Goal: Task Accomplishment & Management: Complete application form

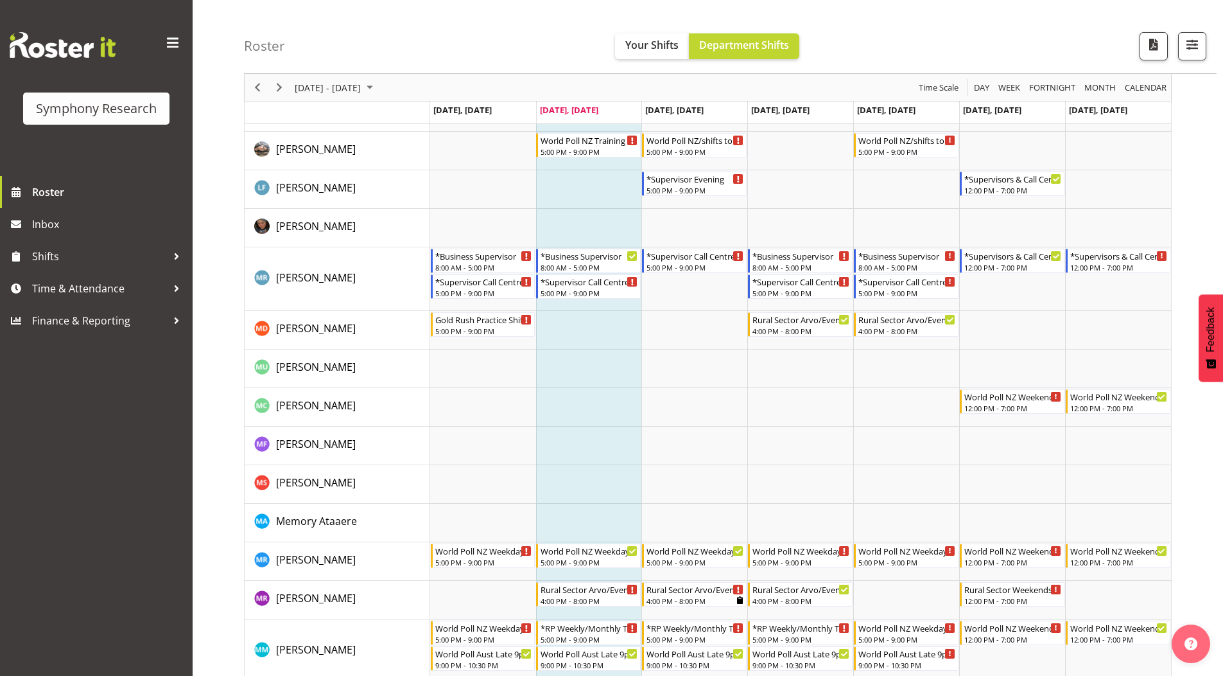
scroll to position [3146, 0]
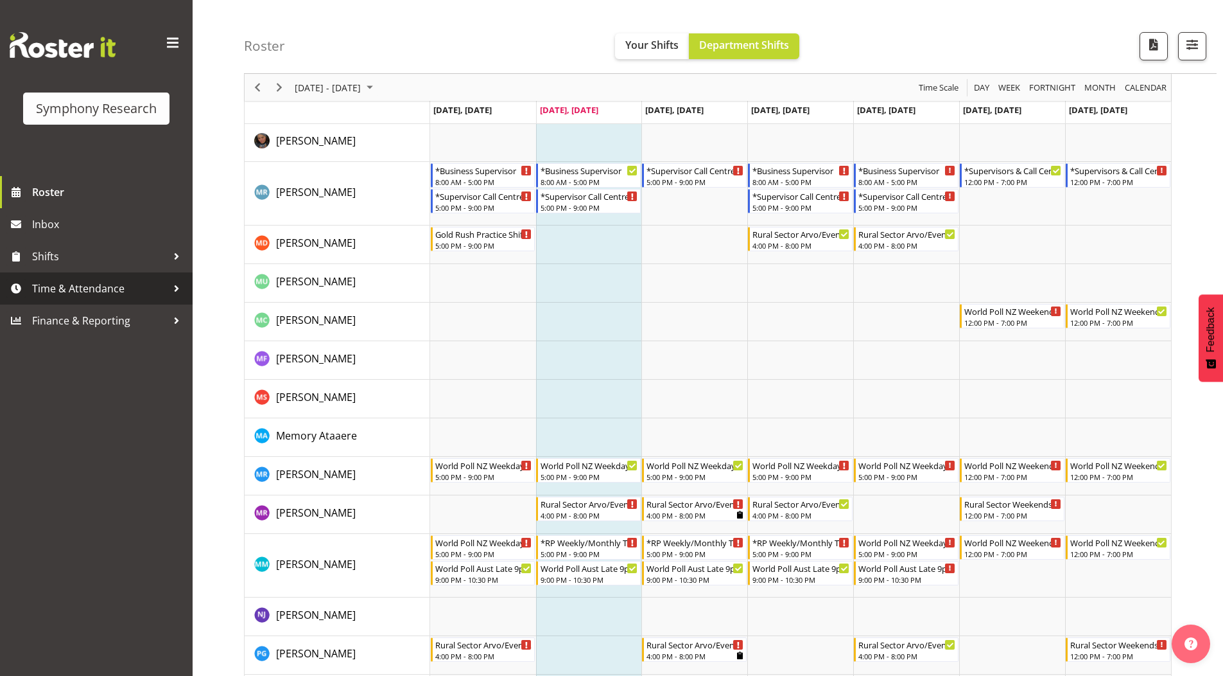
click at [74, 286] on span "Time & Attendance" at bounding box center [99, 288] width 135 height 19
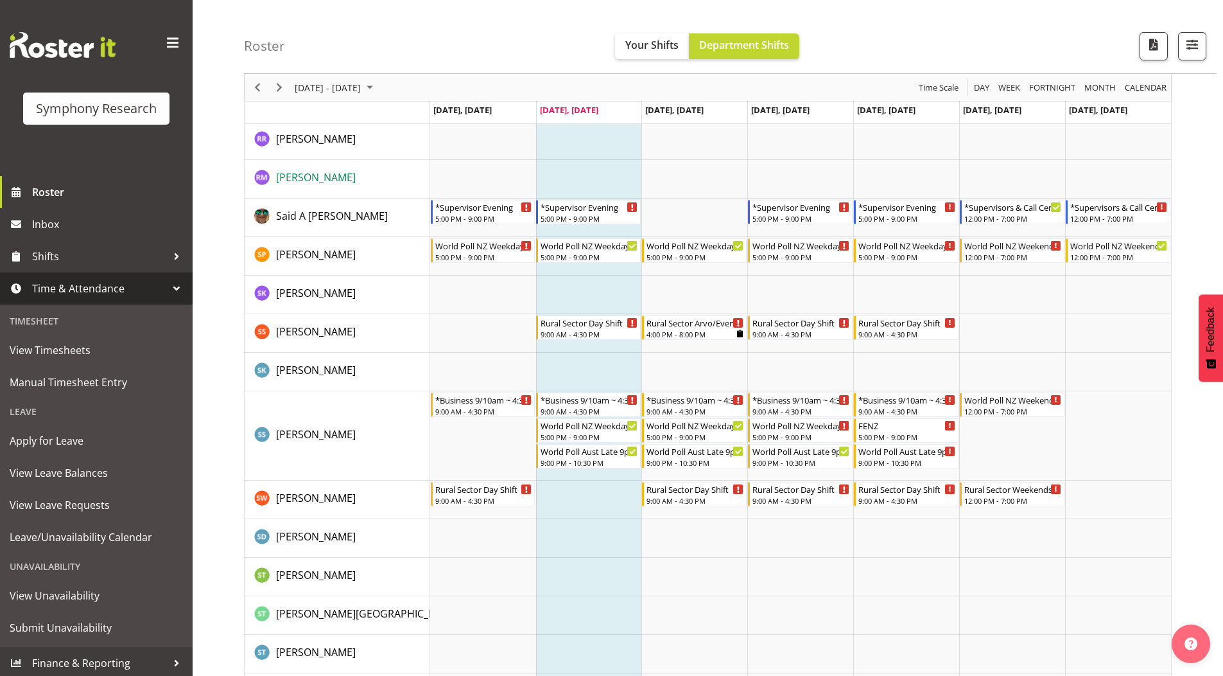
scroll to position [3910, 0]
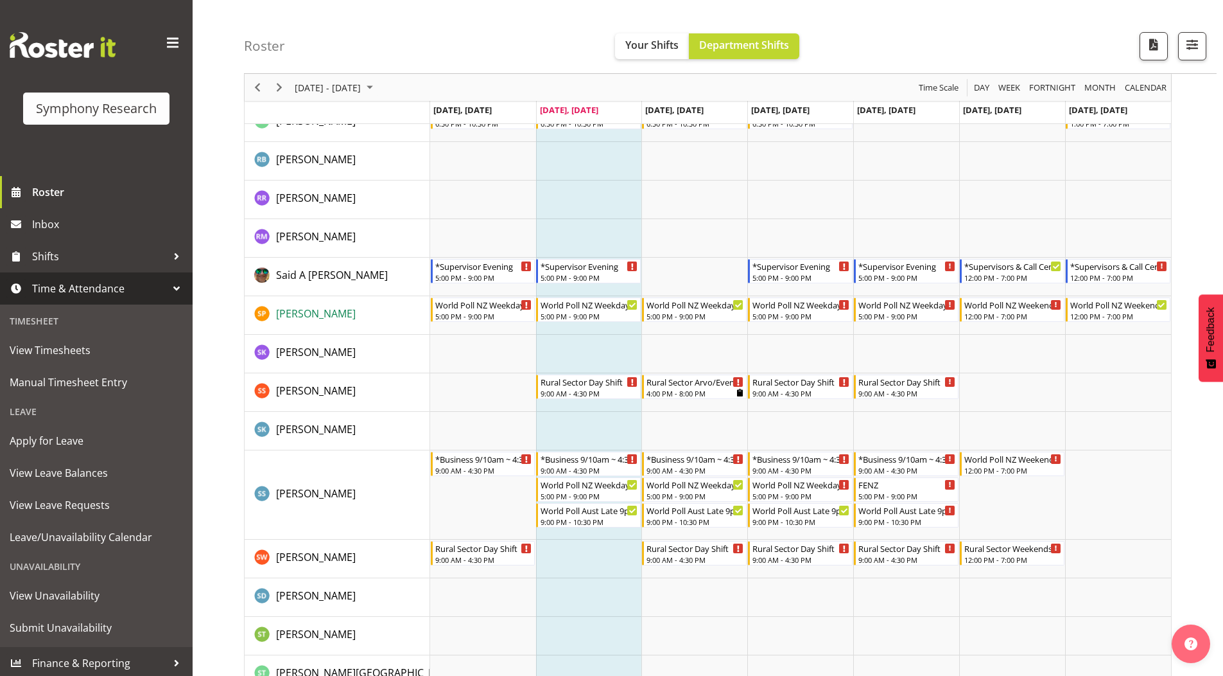
click at [300, 311] on span "Sam Parsons" at bounding box center [316, 313] width 80 height 14
click at [167, 258] on div at bounding box center [176, 256] width 19 height 19
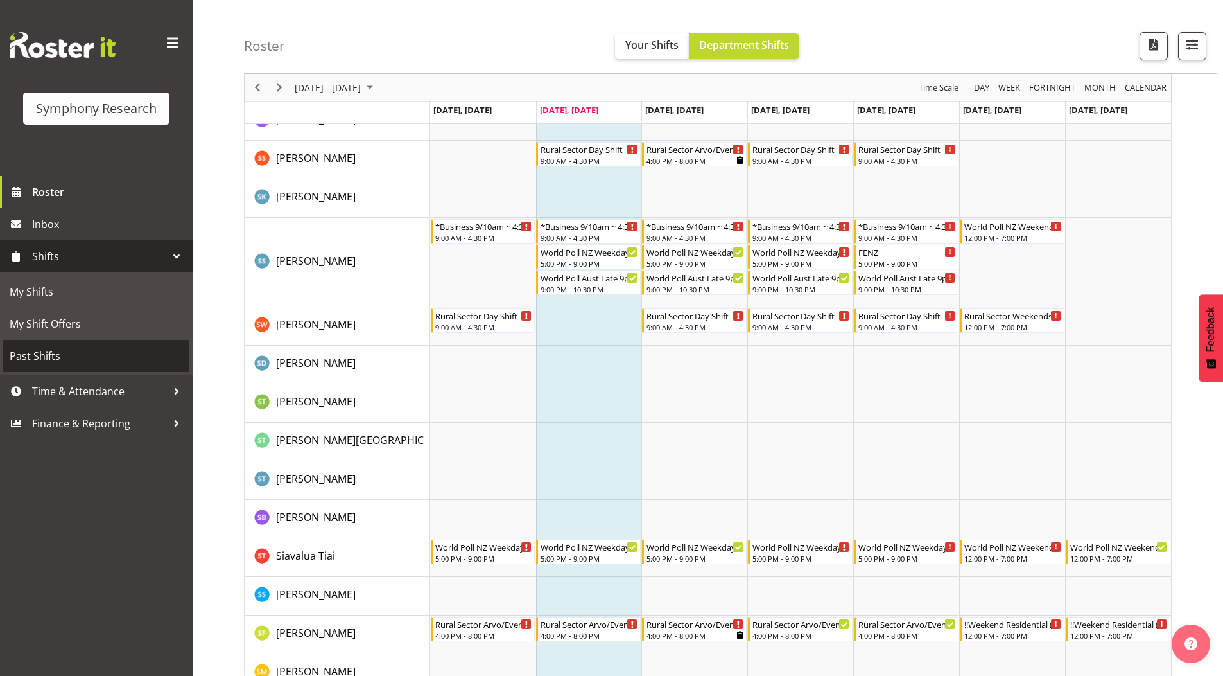
scroll to position [4295, 0]
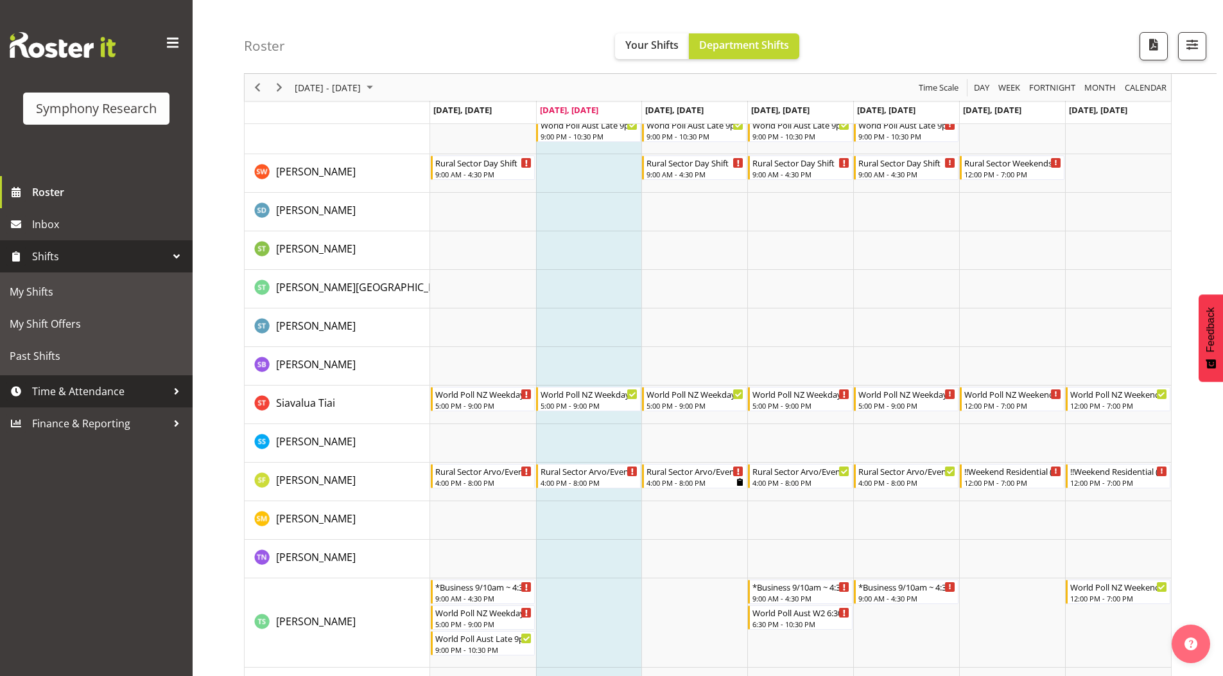
click at [77, 396] on span "Time & Attendance" at bounding box center [99, 390] width 135 height 19
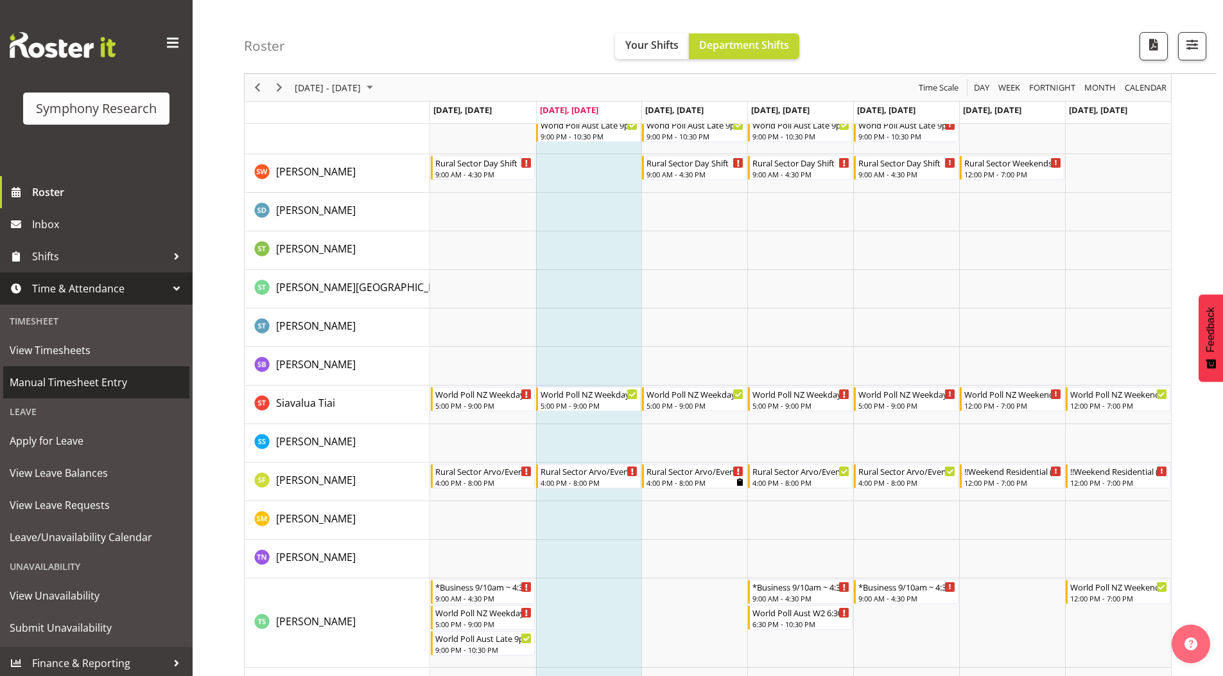
scroll to position [3, 0]
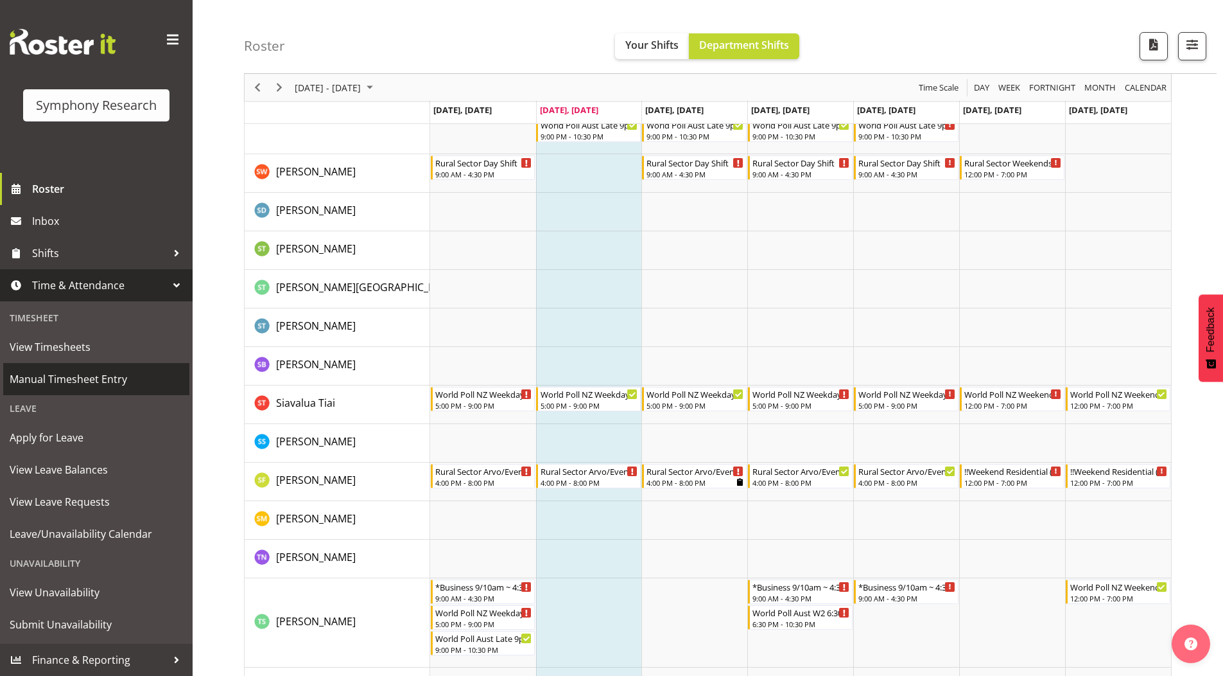
click at [85, 377] on span "Manual Timesheet Entry" at bounding box center [96, 378] width 173 height 19
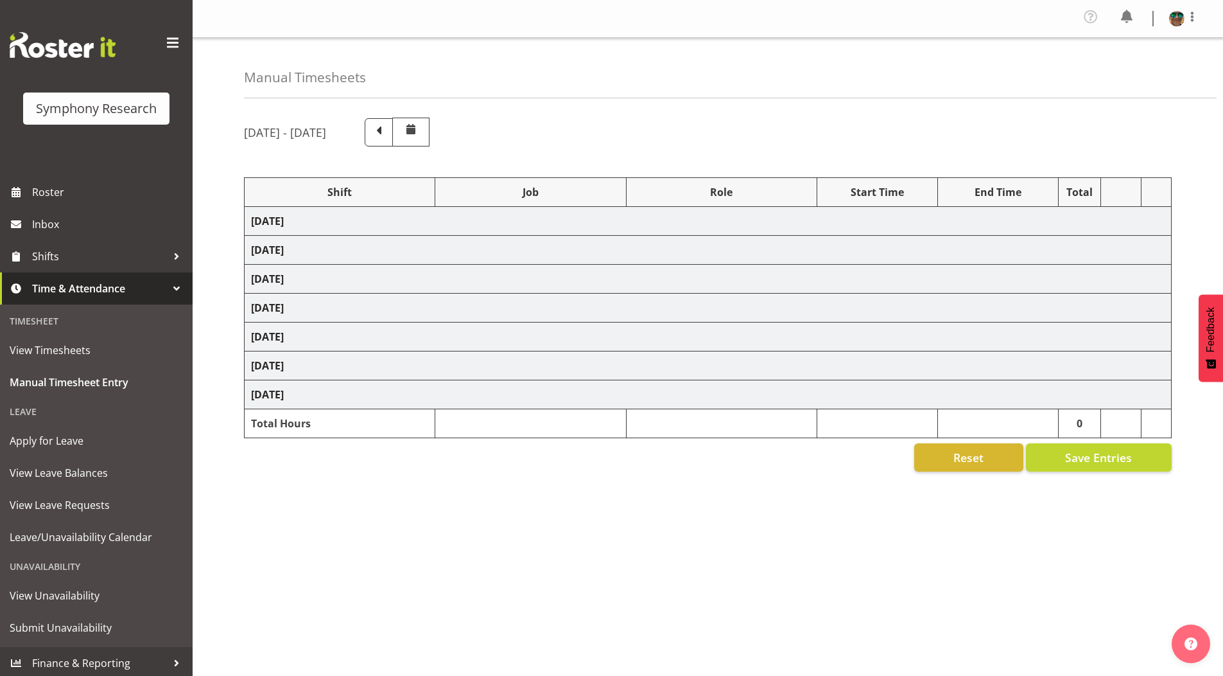
select select "19164"
select select "743"
select select "19164"
select select "10242"
select select "19164"
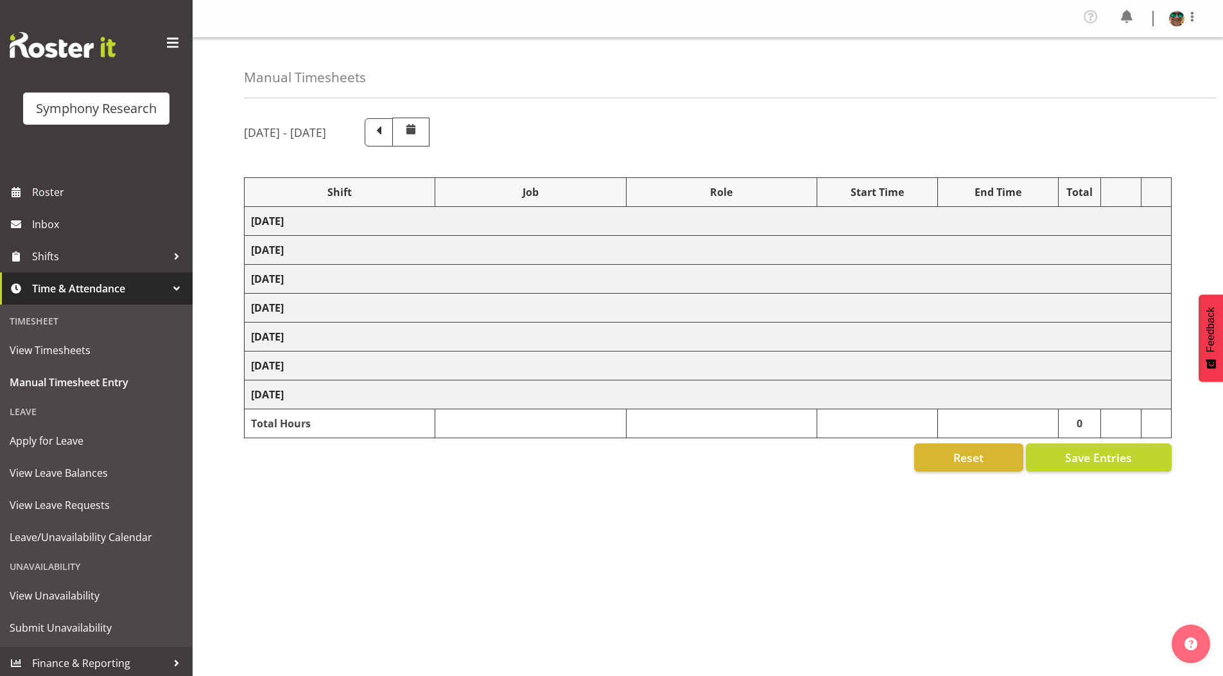
select select "10242"
select select "19164"
select select "10576"
select select "19164"
select select "9426"
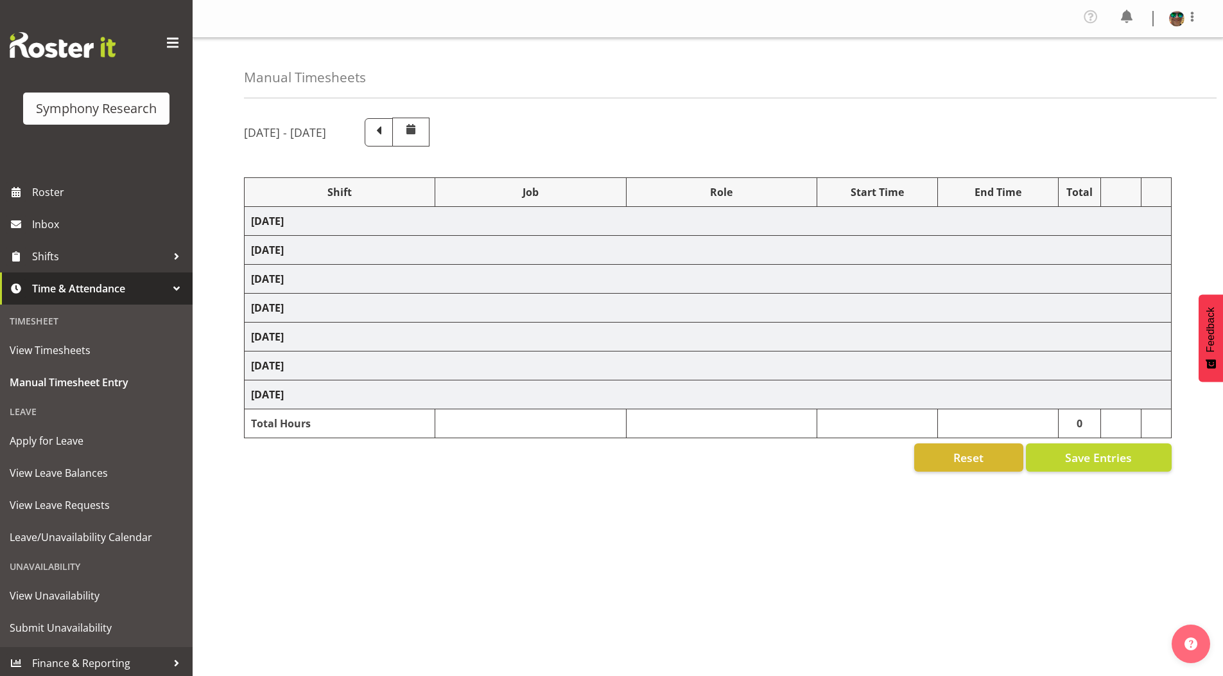
select select "19164"
select select "9636"
select select "19164"
select select "10587"
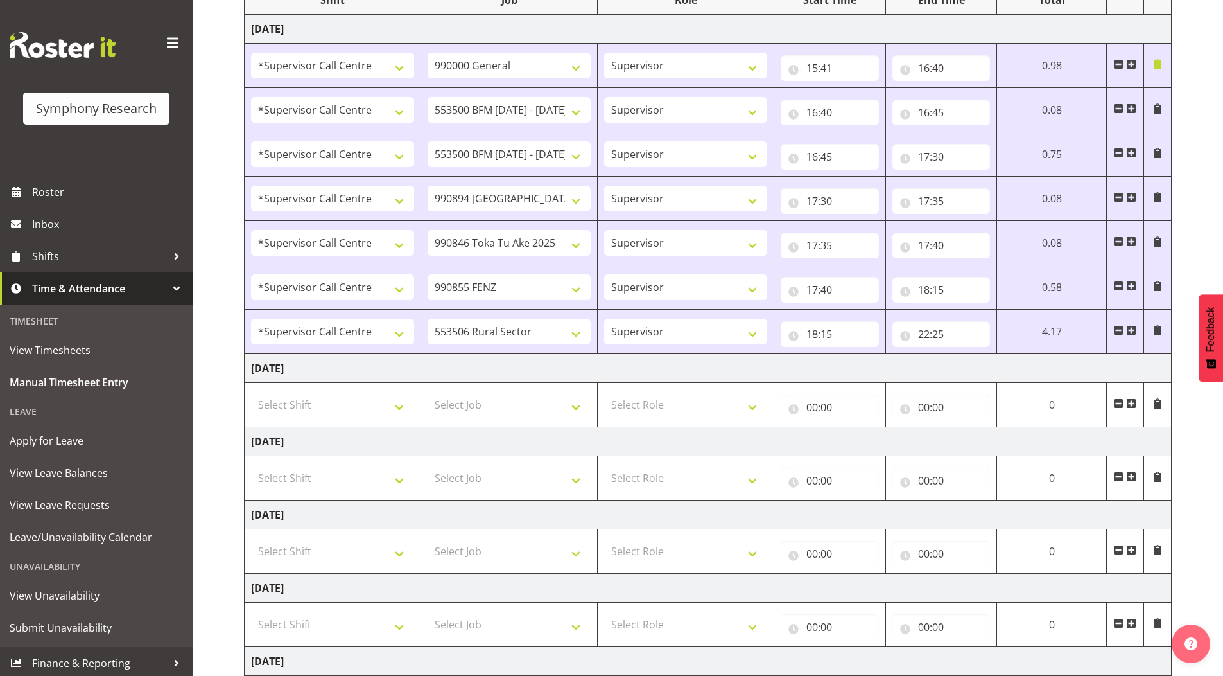
scroll to position [193, 0]
click at [748, 405] on select "Select Role Supervisor Briefing Interviewing" at bounding box center [685, 404] width 163 height 26
select select "45"
click at [604, 391] on select "Select Role Supervisor Briefing Interviewing" at bounding box center [685, 404] width 163 height 26
click at [496, 404] on select "Select Job 550060 IF Admin 553492 World Poll Aus Wave 2 Main 2025 553493 World …" at bounding box center [509, 404] width 163 height 26
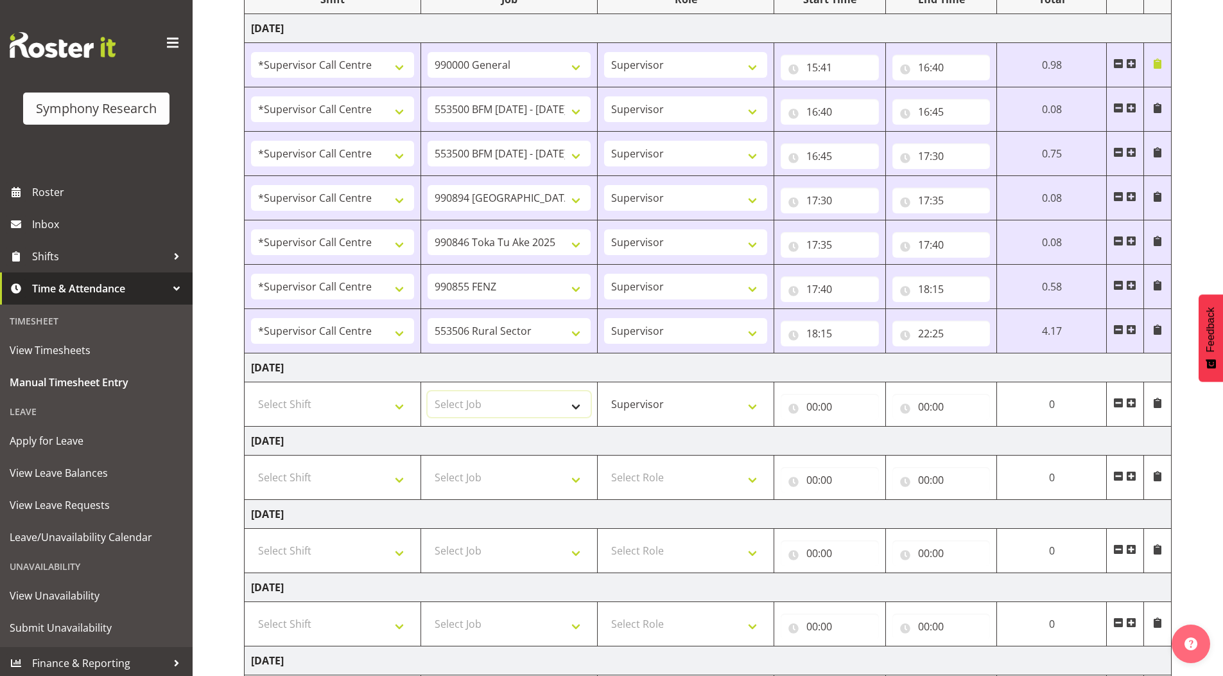
select select "743"
click at [428, 391] on select "Select Job 550060 IF Admin 553492 World Poll Aus Wave 2 Main 2025 553493 World …" at bounding box center [509, 404] width 163 height 26
click at [291, 404] on select "Select Shift !!Weekend Residential (Roster IT Shift Label) *Business 9/10am ~ 4…" at bounding box center [332, 404] width 163 height 26
select select "4583"
click at [251, 391] on select "Select Shift !!Weekend Residential (Roster IT Shift Label) *Business 9/10am ~ 4…" at bounding box center [332, 404] width 163 height 26
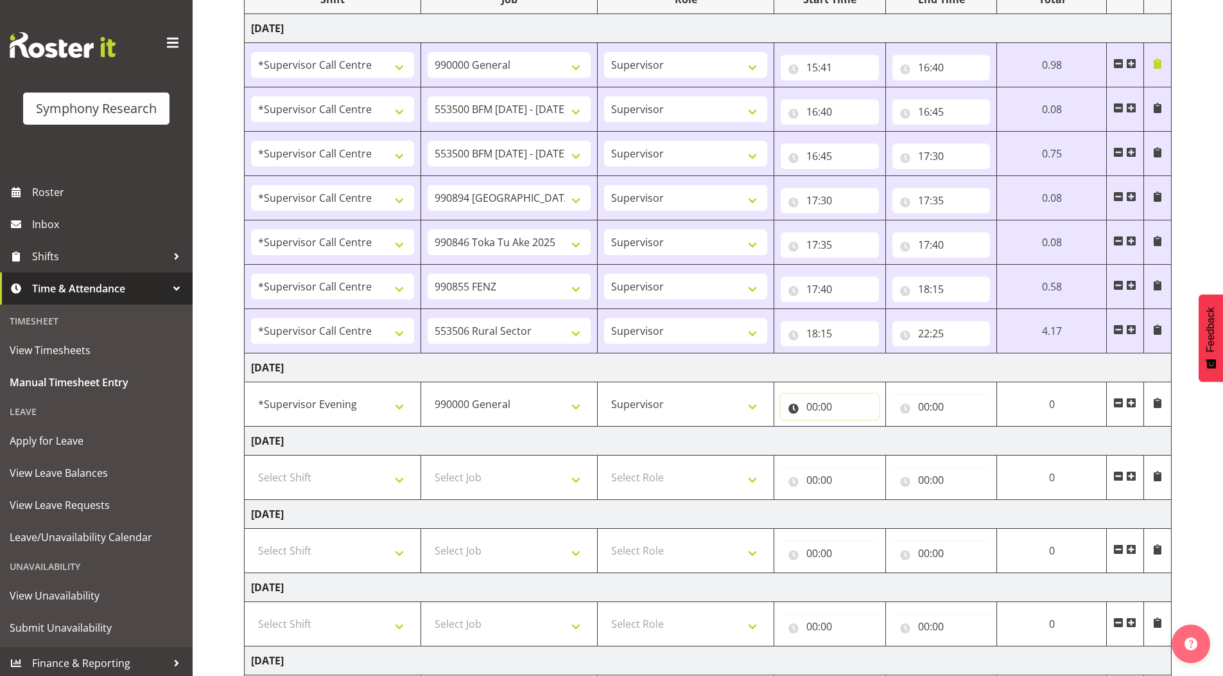
click at [810, 408] on input "00:00" at bounding box center [830, 407] width 98 height 26
drag, startPoint x: 863, startPoint y: 441, endPoint x: 844, endPoint y: 333, distance: 109.5
click at [863, 441] on select "00 01 02 03 04 05 06 07 08 09 10 11 12 13 14 15 16 17 18 19 20 21 22 23" at bounding box center [868, 440] width 29 height 26
select select "15"
click at [883, 427] on select "00 01 02 03 04 05 06 07 08 09 10 11 12 13 14 15 16 17 18 19 20 21 22 23" at bounding box center [868, 440] width 29 height 26
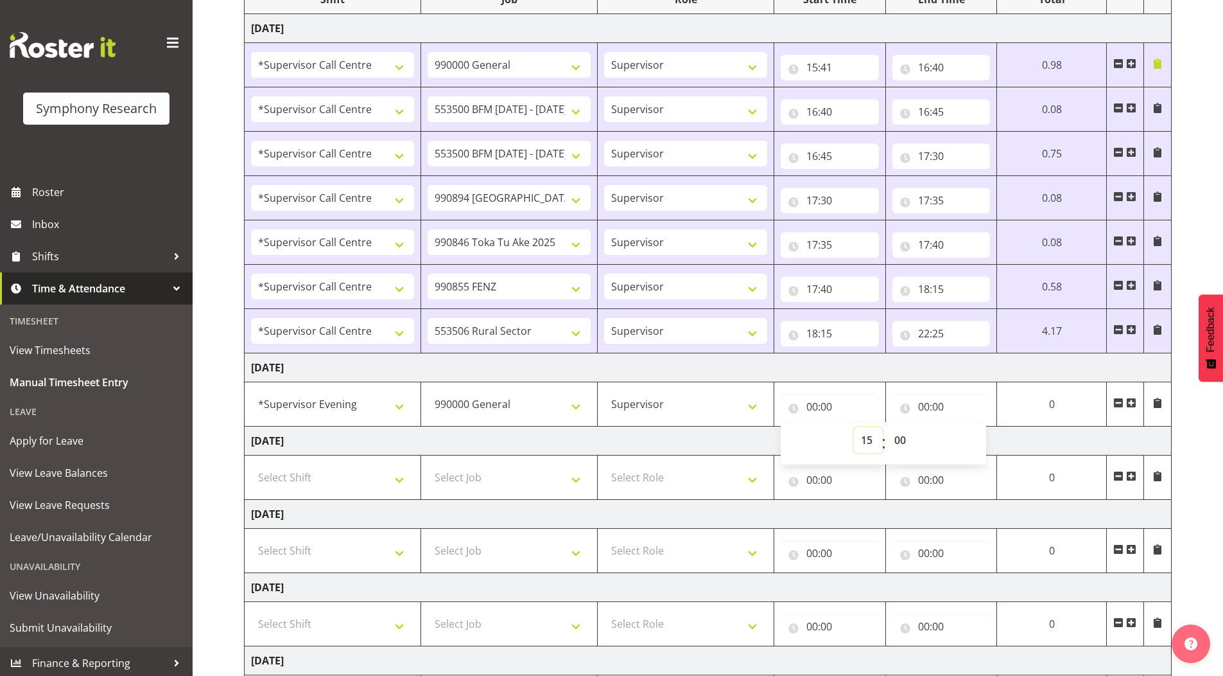
type input "15:00"
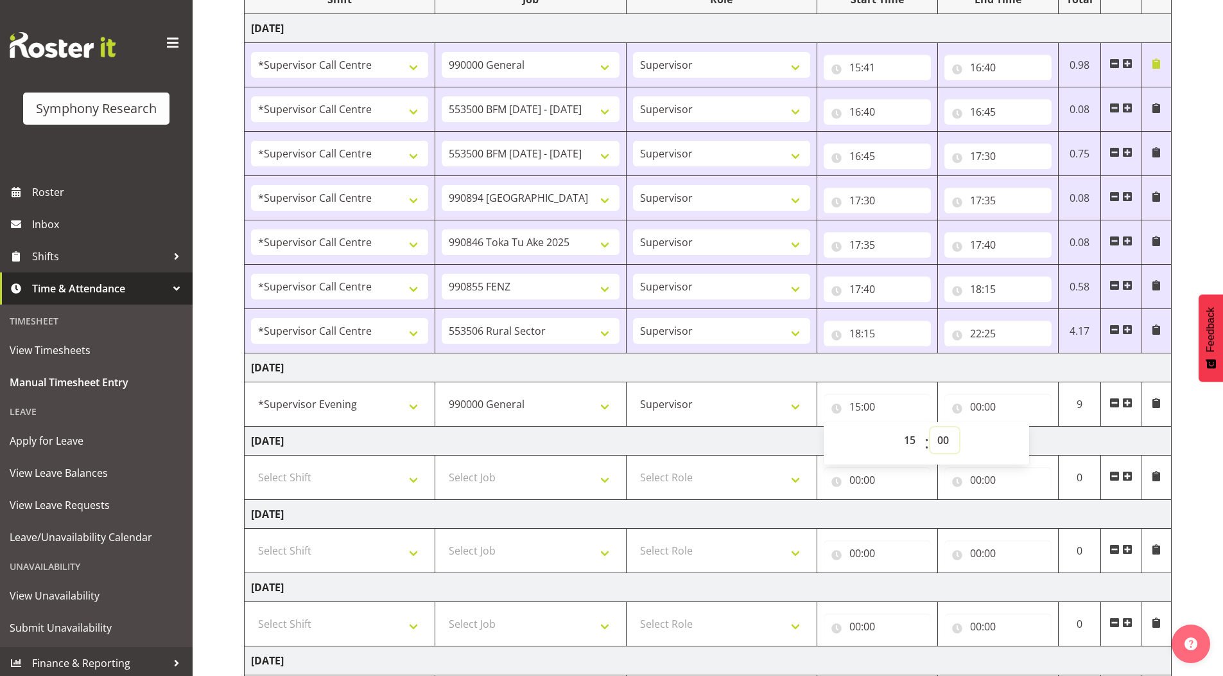
click at [941, 430] on select "00 01 02 03 04 05 06 07 08 09 10 11 12 13 14 15 16 17 18 19 20 21 22 23 24 25 2…" at bounding box center [944, 440] width 29 height 26
select select "31"
click at [930, 427] on select "00 01 02 03 04 05 06 07 08 09 10 11 12 13 14 15 16 17 18 19 20 21 22 23 24 25 2…" at bounding box center [944, 440] width 29 height 26
type input "15:31"
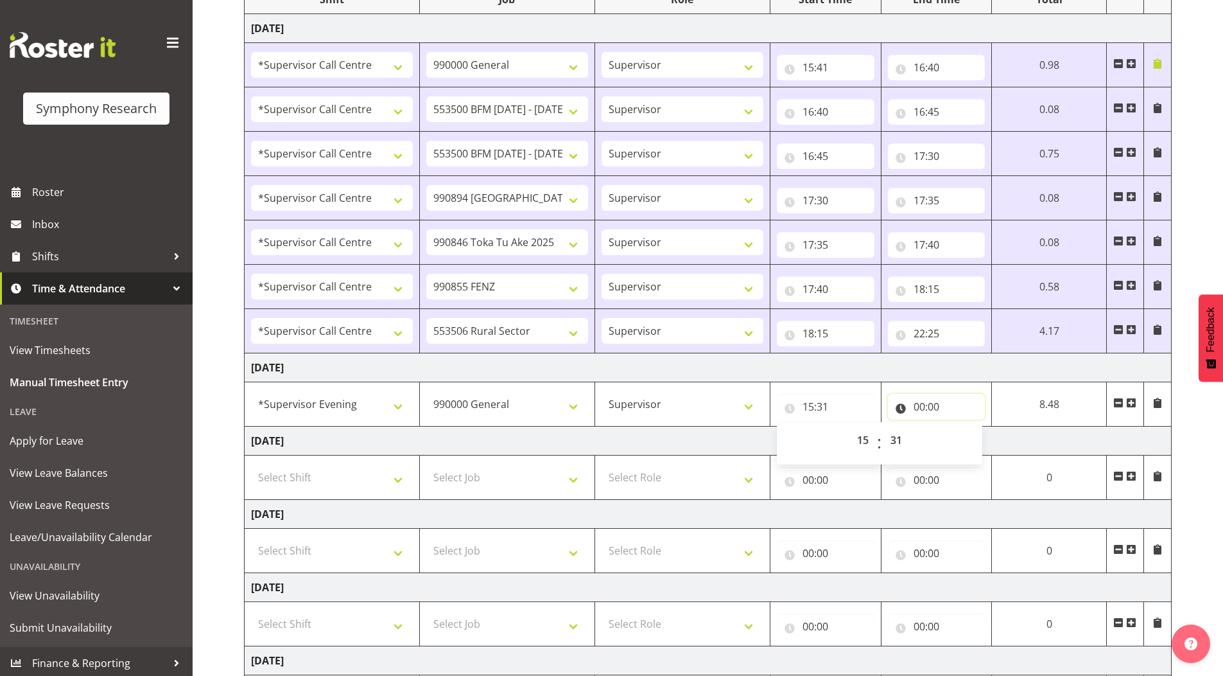
click at [920, 403] on input "00:00" at bounding box center [937, 407] width 98 height 26
click at [984, 440] on select "00 01 02 03 04 05 06 07 08 09 10 11 12 13 14 15 16 17 18 19 20 21 22 23" at bounding box center [975, 440] width 29 height 26
select select "16"
click at [964, 427] on select "00 01 02 03 04 05 06 07 08 09 10 11 12 13 14 15 16 17 18 19 20 21 22 23" at bounding box center [975, 440] width 29 height 26
type input "16:00"
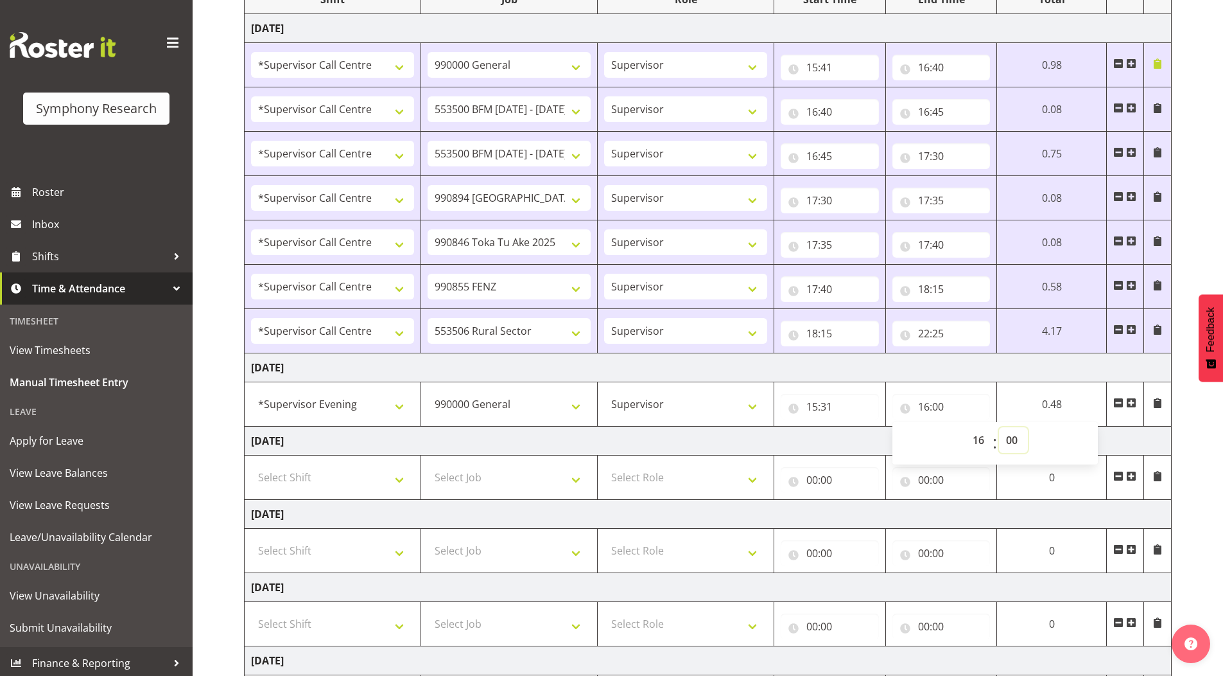
drag, startPoint x: 1013, startPoint y: 438, endPoint x: 1011, endPoint y: 432, distance: 6.7
click at [1011, 432] on select "00 01 02 03 04 05 06 07 08 09 10 11 12 13 14 15 16 17 18 19 20 21 22 23 24 25 2…" at bounding box center [1013, 440] width 29 height 26
select select "30"
click at [999, 427] on select "00 01 02 03 04 05 06 07 08 09 10 11 12 13 14 15 16 17 18 19 20 21 22 23 24 25 2…" at bounding box center [1013, 440] width 29 height 26
type input "16:30"
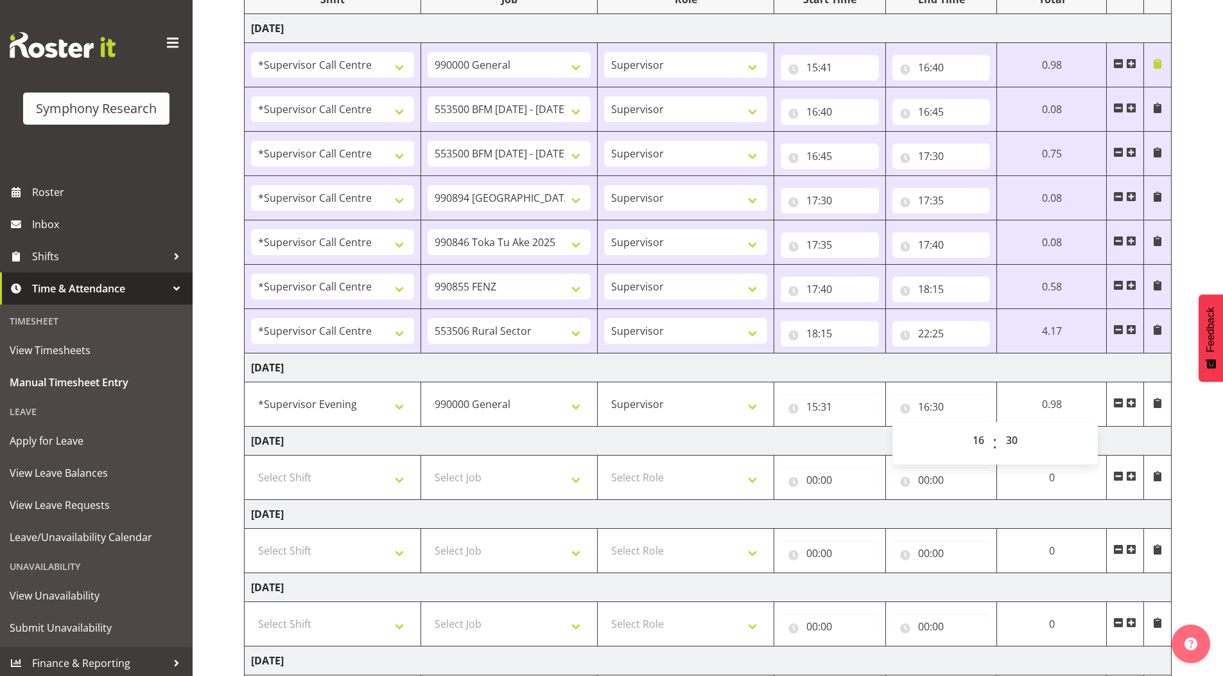
click at [1135, 401] on span at bounding box center [1131, 402] width 10 height 10
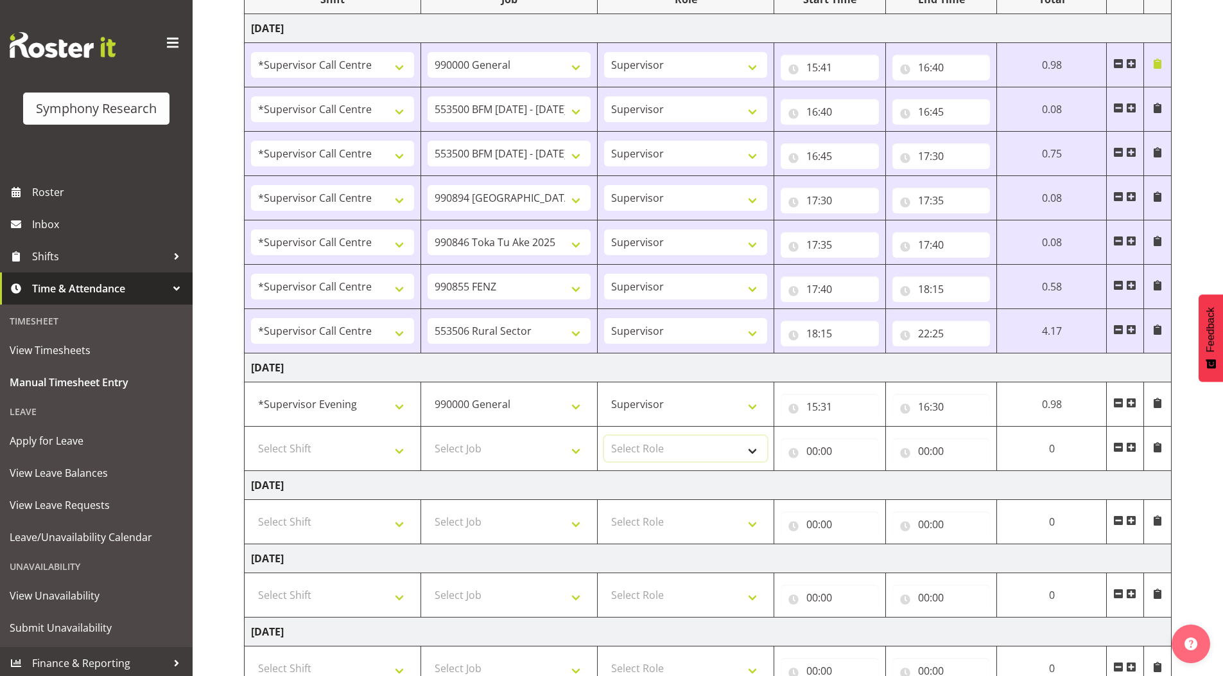
click at [640, 452] on select "Select Role Supervisor Briefing Interviewing" at bounding box center [685, 448] width 163 height 26
select select "297"
click at [604, 435] on select "Select Role Supervisor Briefing Interviewing" at bounding box center [685, 448] width 163 height 26
click at [466, 434] on td "Select Job 550060 IF Admin 553492 World Poll Aus Wave 2 Main 2025 553493 World …" at bounding box center [509, 448] width 177 height 44
click at [464, 441] on select "Select Job 550060 IF Admin 553492 World Poll Aus Wave 2 Main 2025 553493 World …" at bounding box center [509, 448] width 163 height 26
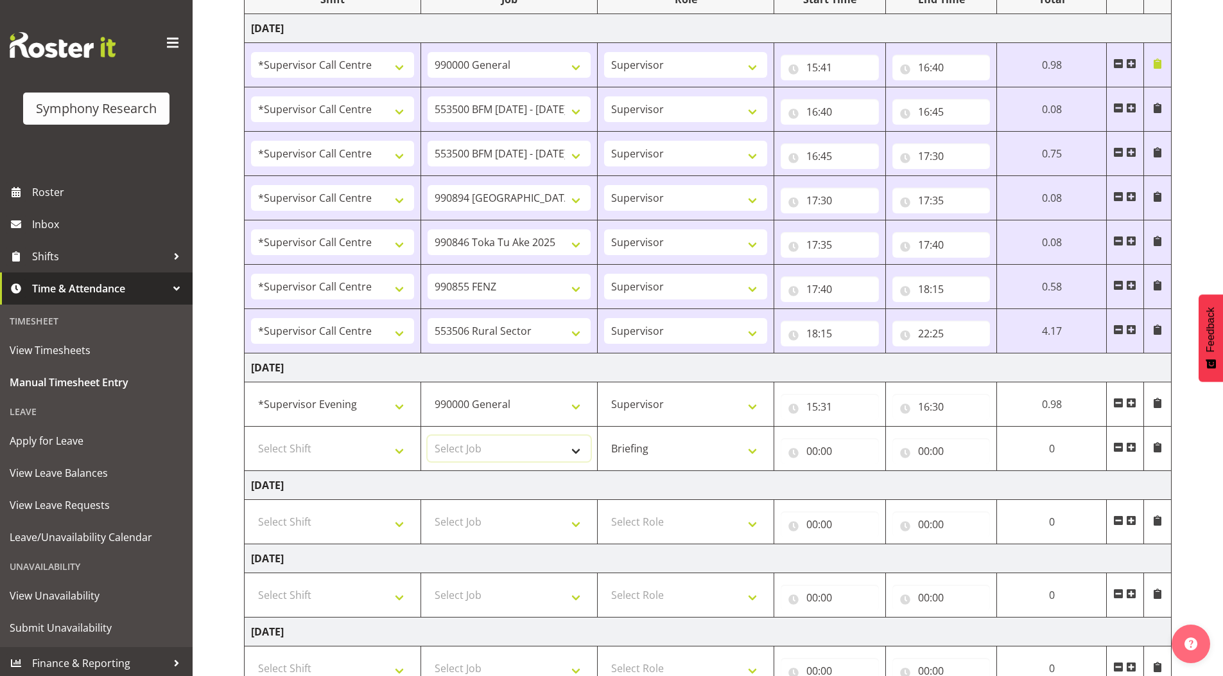
select select "10527"
click at [428, 435] on select "Select Job 550060 IF Admin 553492 World Poll Aus Wave 2 Main 2025 553493 World …" at bounding box center [509, 448] width 163 height 26
click at [316, 446] on select "Select Shift !!Weekend Residential (Roster IT Shift Label) *Business 9/10am ~ 4…" at bounding box center [332, 448] width 163 height 26
select select "4583"
click at [251, 435] on select "Select Shift !!Weekend Residential (Roster IT Shift Label) *Business 9/10am ~ 4…" at bounding box center [332, 448] width 163 height 26
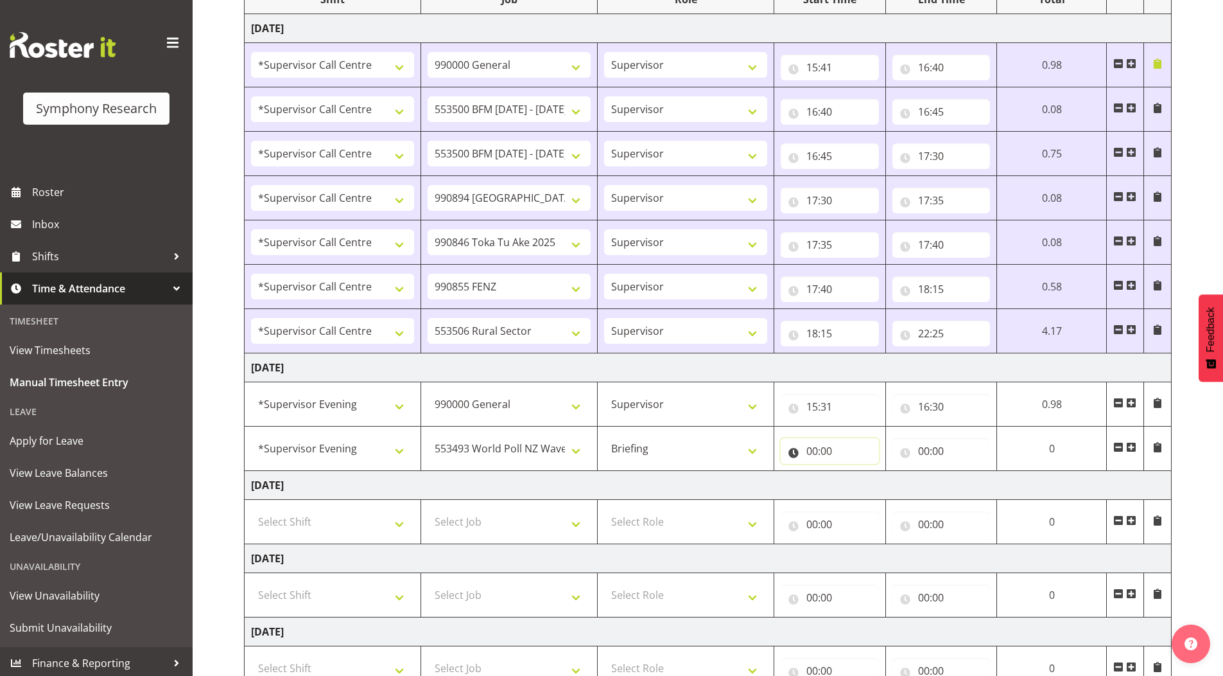
click at [810, 457] on input "00:00" at bounding box center [830, 451] width 98 height 26
drag, startPoint x: 864, startPoint y: 486, endPoint x: 866, endPoint y: 471, distance: 14.8
click at [864, 485] on select "00 01 02 03 04 05 06 07 08 09 10 11 12 13 14 15 16 17 18 19 20 21 22 23" at bounding box center [868, 484] width 29 height 26
select select "16"
click at [854, 471] on select "00 01 02 03 04 05 06 07 08 09 10 11 12 13 14 15 16 17 18 19 20 21 22 23" at bounding box center [868, 484] width 29 height 26
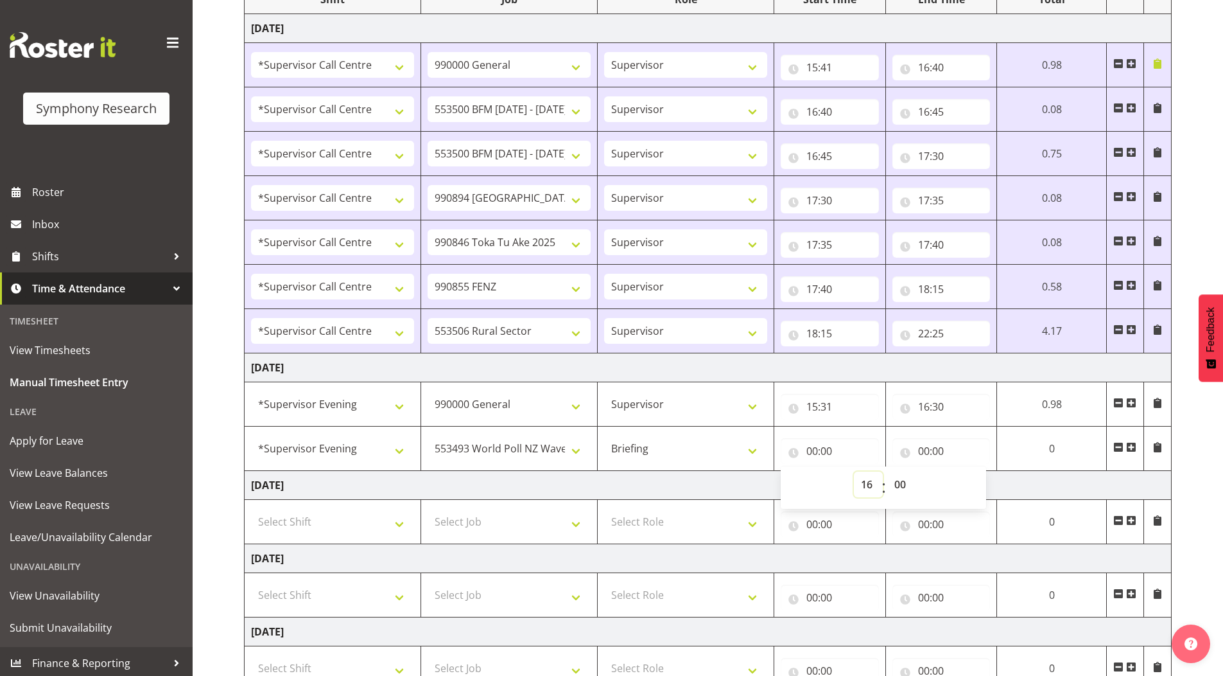
type input "16:00"
click at [896, 479] on select "00 01 02 03 04 05 06 07 08 09 10 11 12 13 14 15 16 17 18 19 20 21 22 23 24 25 2…" at bounding box center [898, 484] width 29 height 26
select select "30"
click at [884, 471] on select "00 01 02 03 04 05 06 07 08 09 10 11 12 13 14 15 16 17 18 19 20 21 22 23 24 25 2…" at bounding box center [898, 484] width 29 height 26
type input "16:30"
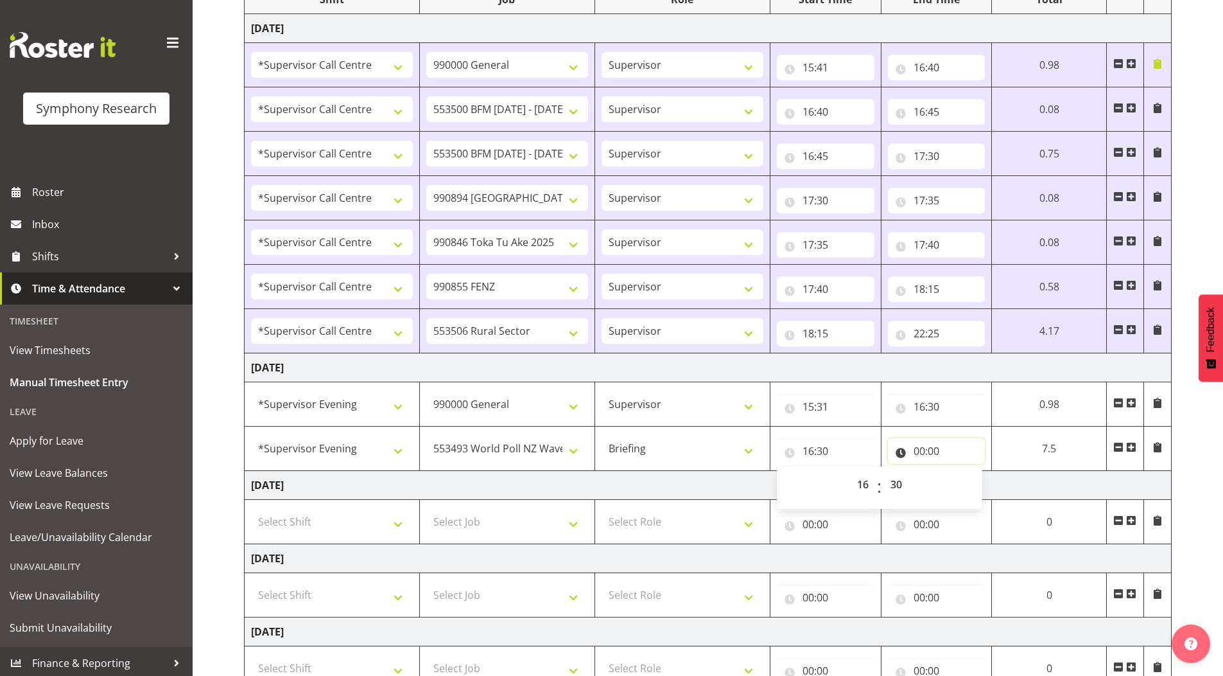
click at [922, 450] on input "00:00" at bounding box center [937, 451] width 98 height 26
click at [965, 479] on select "00 01 02 03 04 05 06 07 08 09 10 11 12 13 14 15 16 17 18 19 20 21 22 23" at bounding box center [975, 484] width 29 height 26
select select "21"
click at [961, 471] on select "00 01 02 03 04 05 06 07 08 09 10 11 12 13 14 15 16 17 18 19 20 21 22 23" at bounding box center [975, 484] width 29 height 26
type input "21:00"
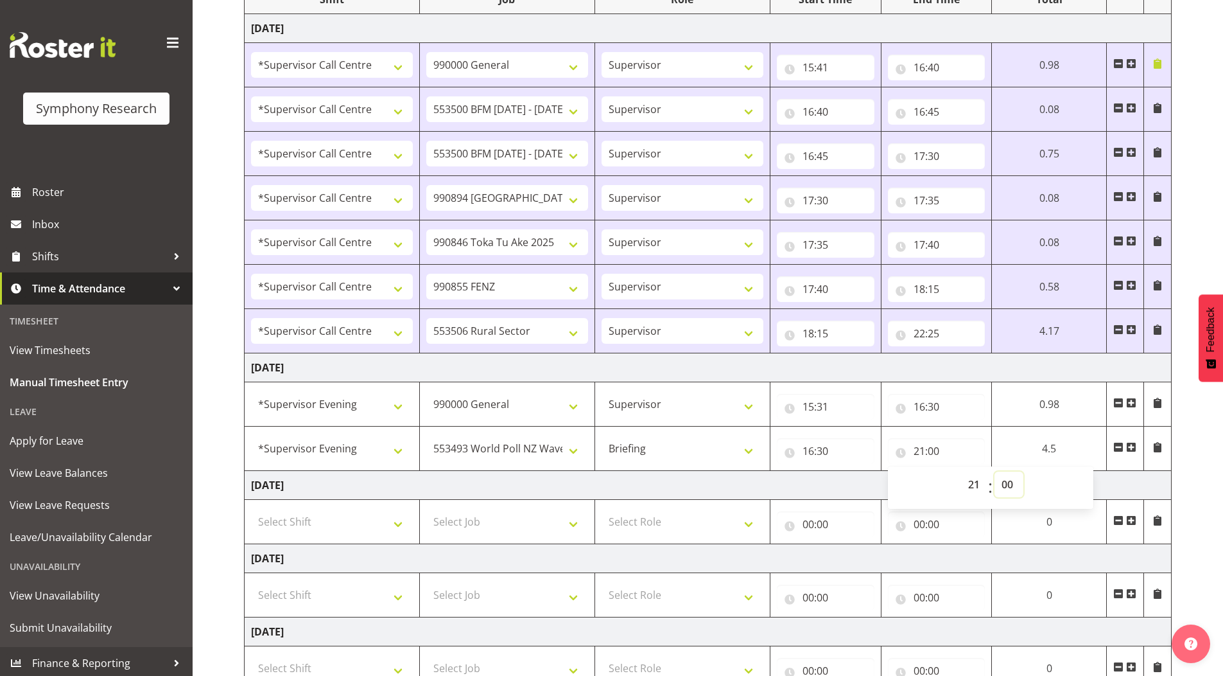
click at [1006, 475] on select "00 01 02 03 04 05 06 07 08 09 10 11 12 13 14 15 16 17 18 19 20 21 22 23 24 25 2…" at bounding box center [1009, 484] width 29 height 26
select select "55"
click at [995, 471] on select "00 01 02 03 04 05 06 07 08 09 10 11 12 13 14 15 16 17 18 19 20 21 22 23 24 25 2…" at bounding box center [1009, 484] width 29 height 26
type input "21:55"
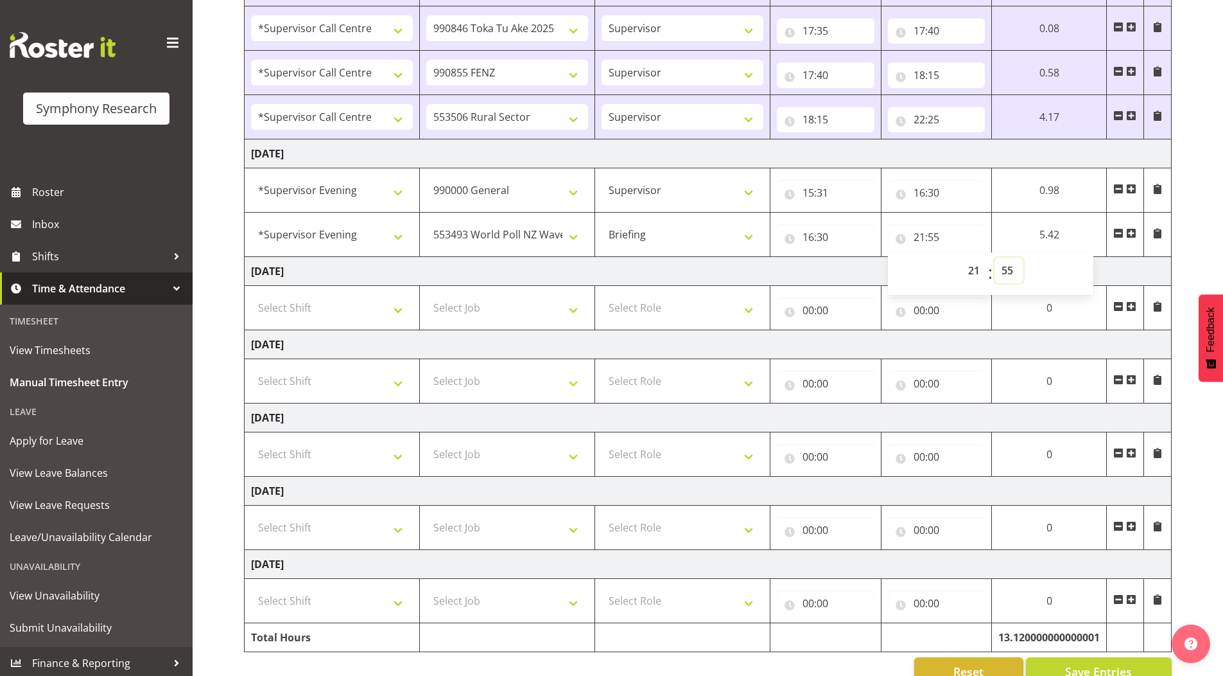
scroll to position [435, 0]
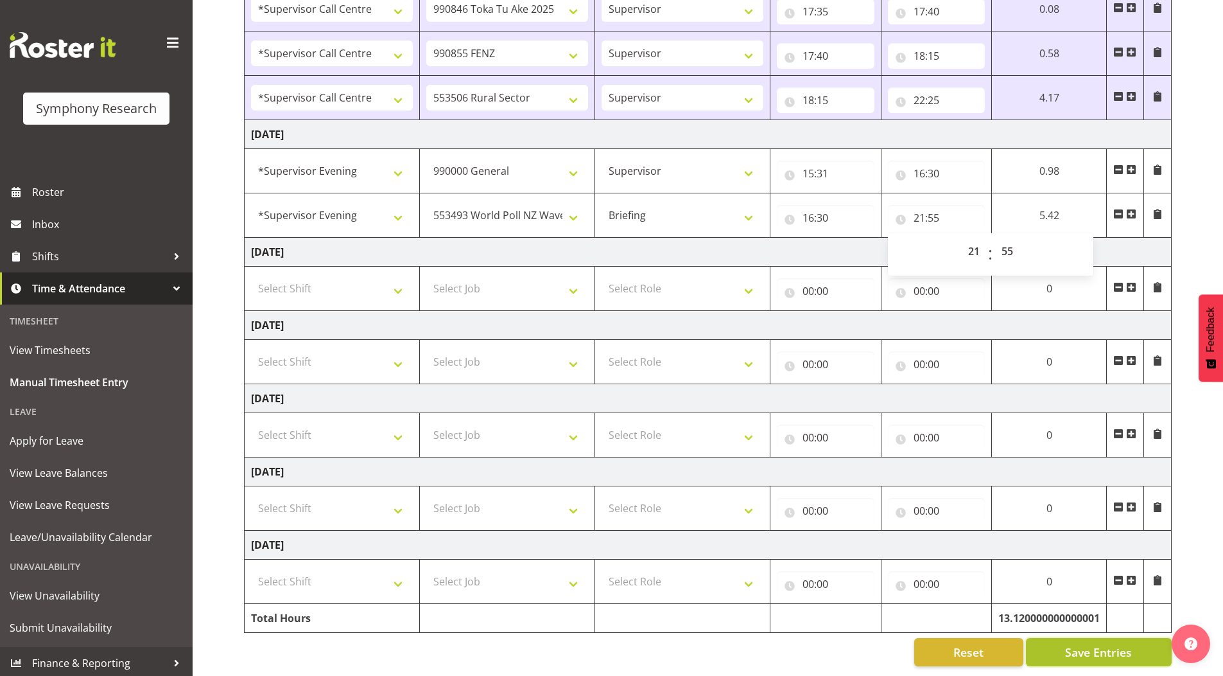
click at [1044, 638] on button "Save Entries" at bounding box center [1099, 652] width 146 height 28
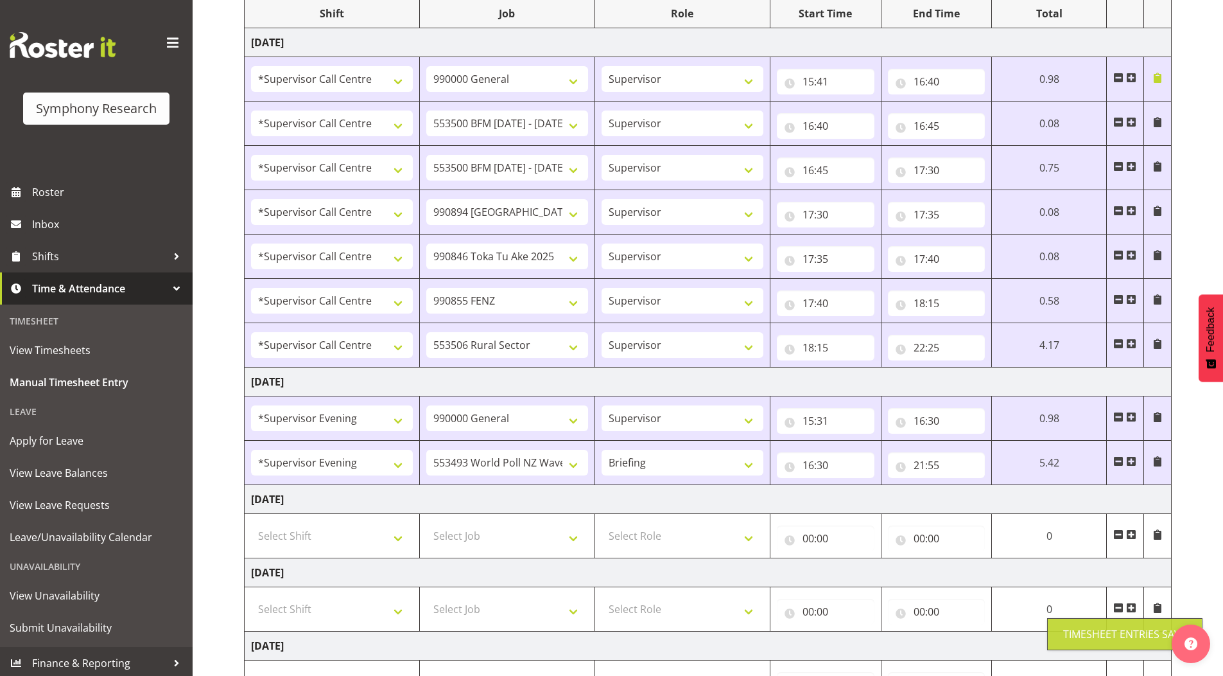
scroll to position [0, 0]
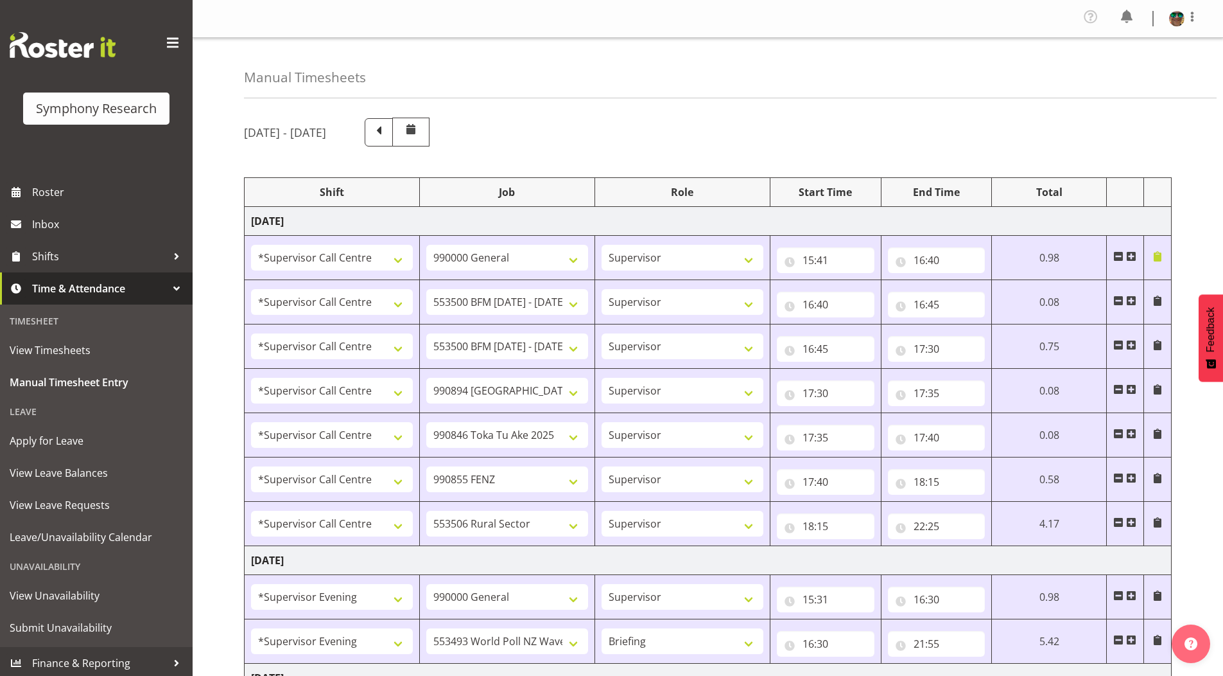
drag, startPoint x: 1192, startPoint y: 22, endPoint x: 1172, endPoint y: 38, distance: 25.2
click at [1192, 22] on span at bounding box center [1192, 16] width 15 height 15
click at [1113, 71] on link "Log Out" at bounding box center [1138, 70] width 123 height 23
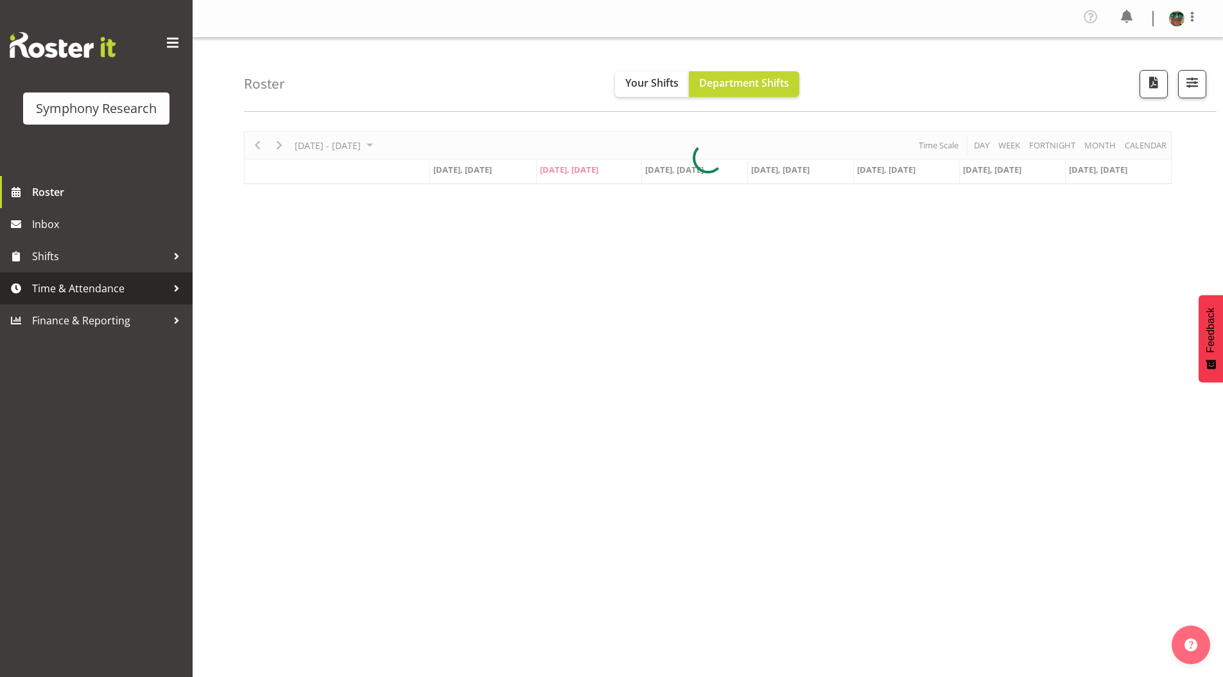
click at [76, 288] on span "Time & Attendance" at bounding box center [99, 288] width 135 height 19
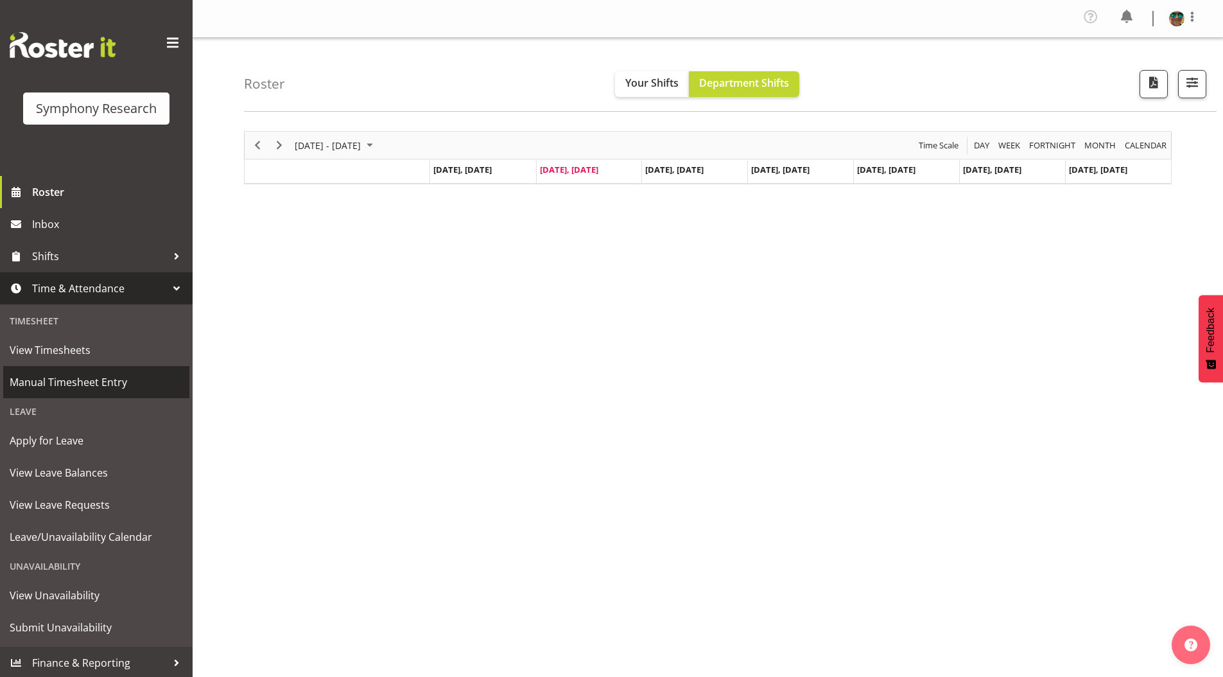
click at [59, 376] on span "Manual Timesheet Entry" at bounding box center [96, 381] width 173 height 19
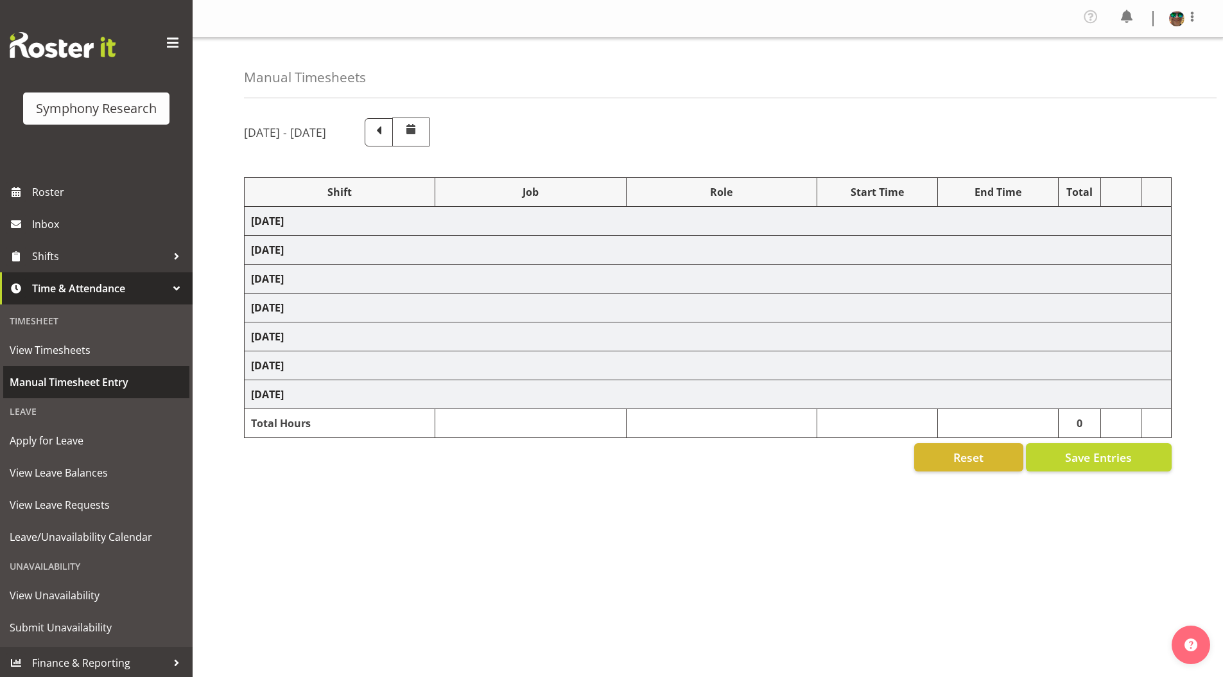
select select "19164"
select select "743"
select select "19164"
select select "10242"
select select "19164"
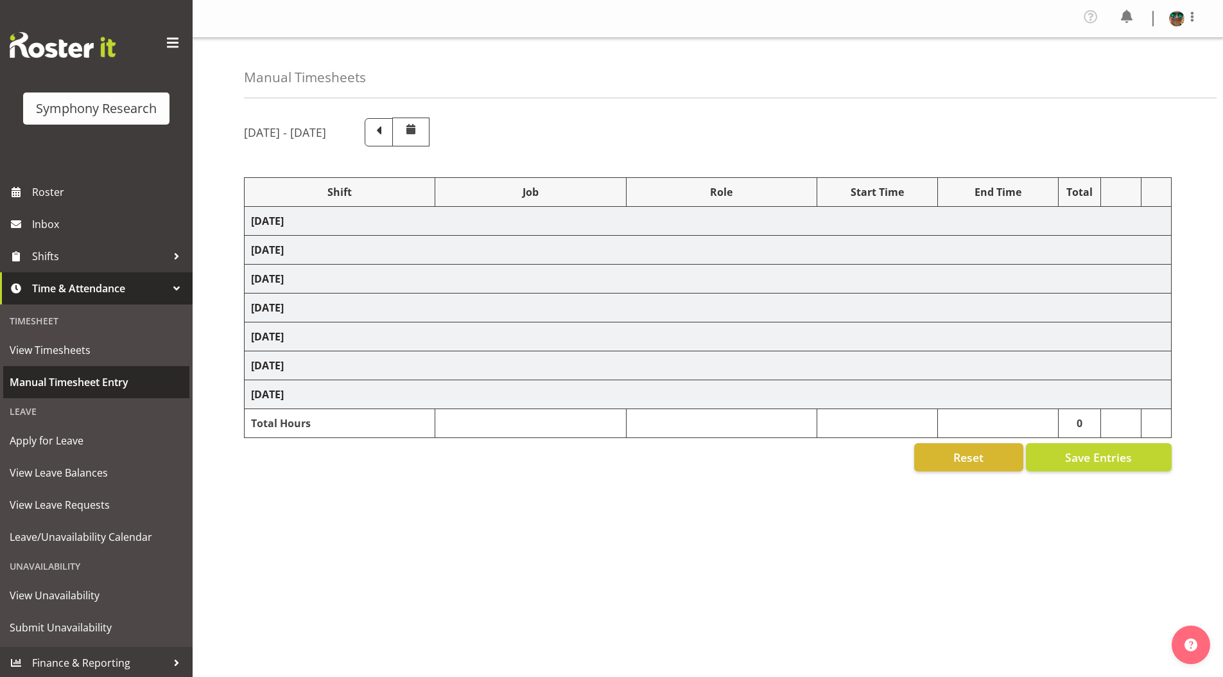
select select "10242"
select select "19164"
select select "10576"
select select "19164"
select select "9426"
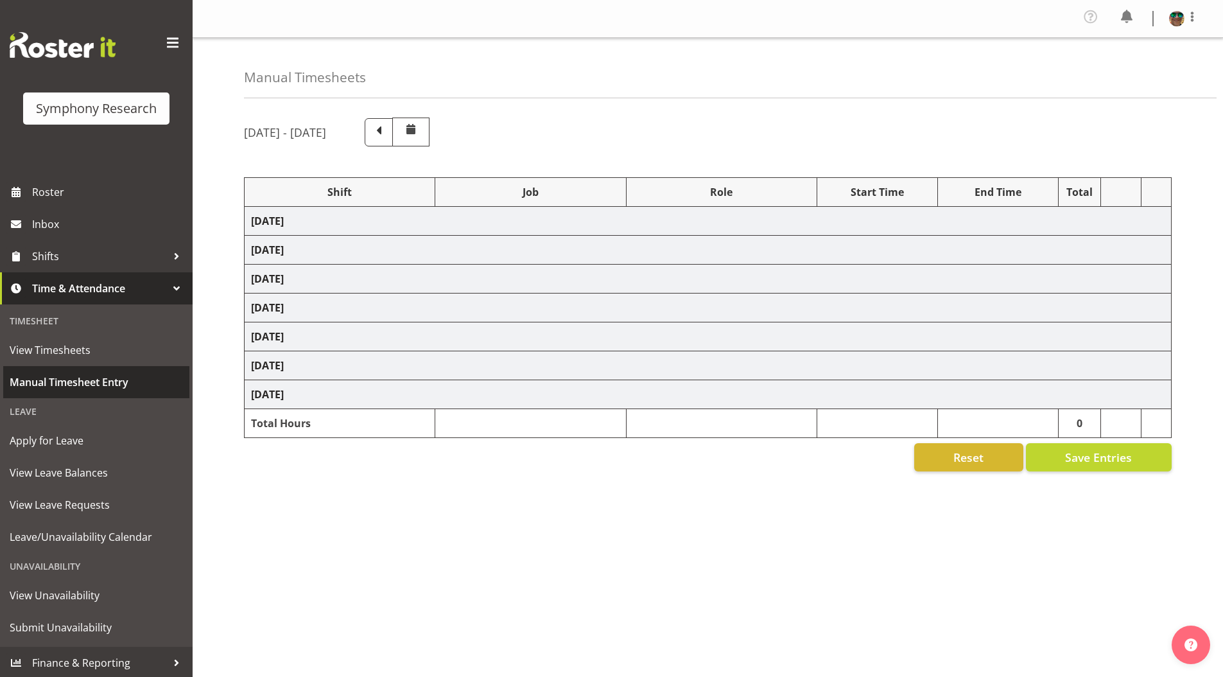
select select "19164"
select select "9636"
select select "19164"
select select "10587"
select select "4583"
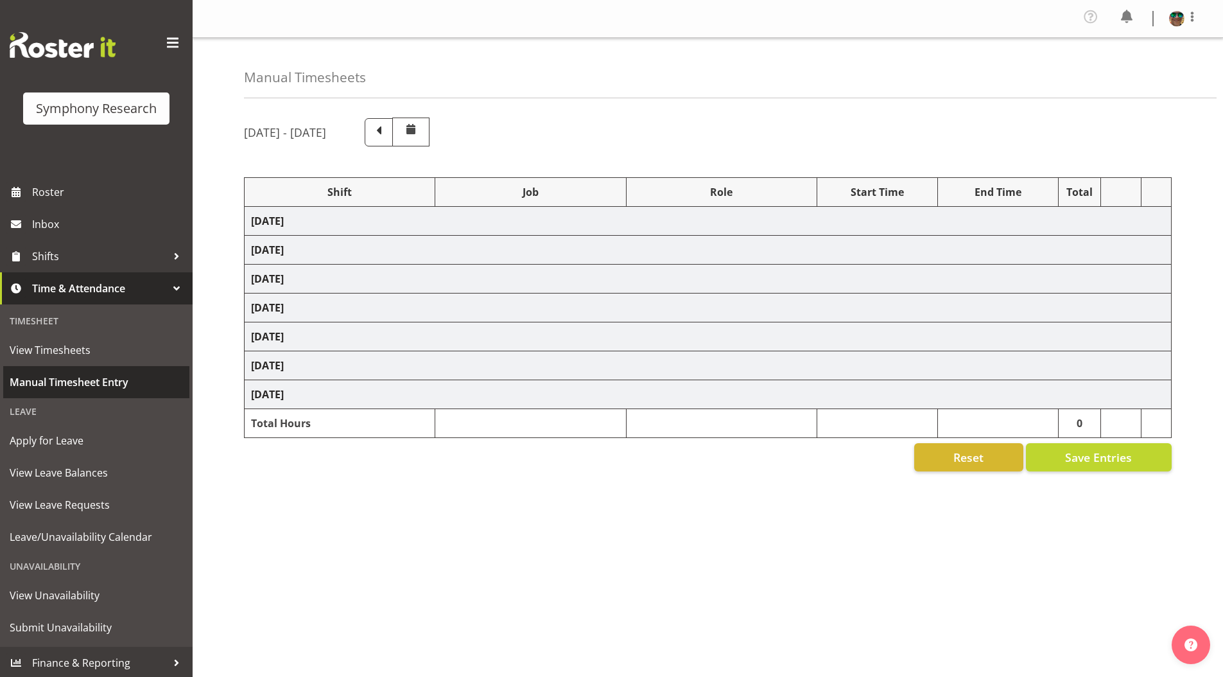
select select "743"
select select "4583"
select select "10527"
select select "297"
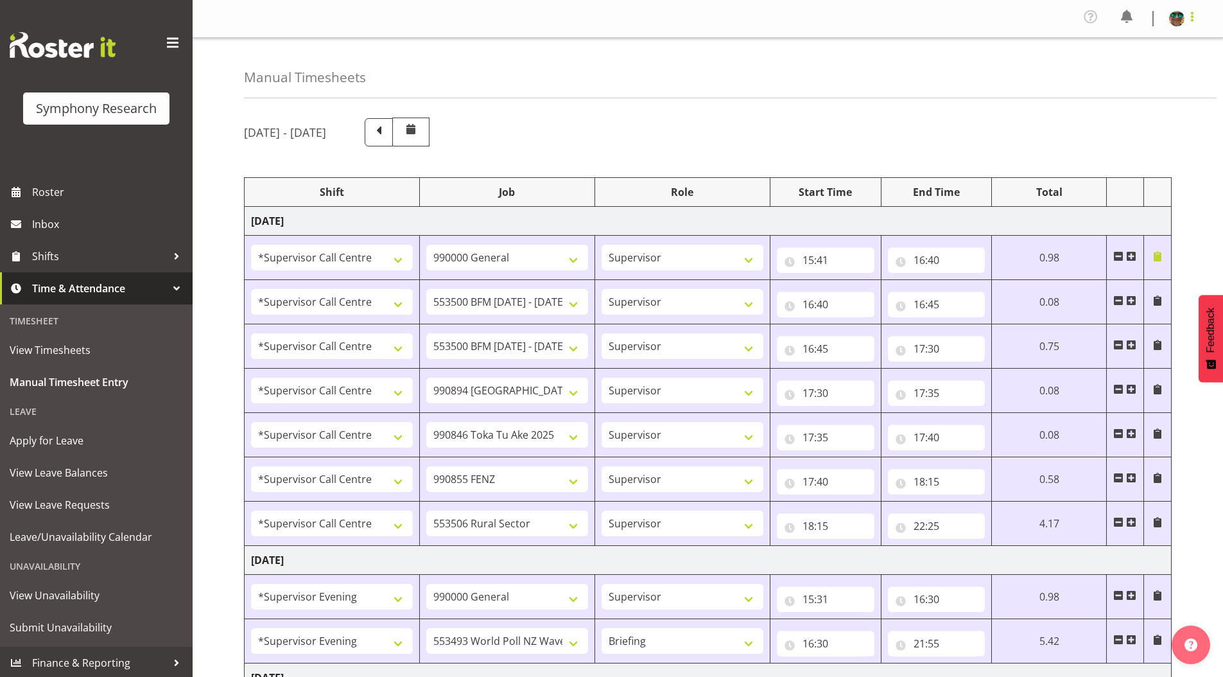
click at [1192, 21] on span at bounding box center [1192, 16] width 15 height 15
click at [1115, 81] on link "Log Out" at bounding box center [1138, 70] width 123 height 23
